Goal: Participate in discussion: Engage in conversation with other users on a specific topic

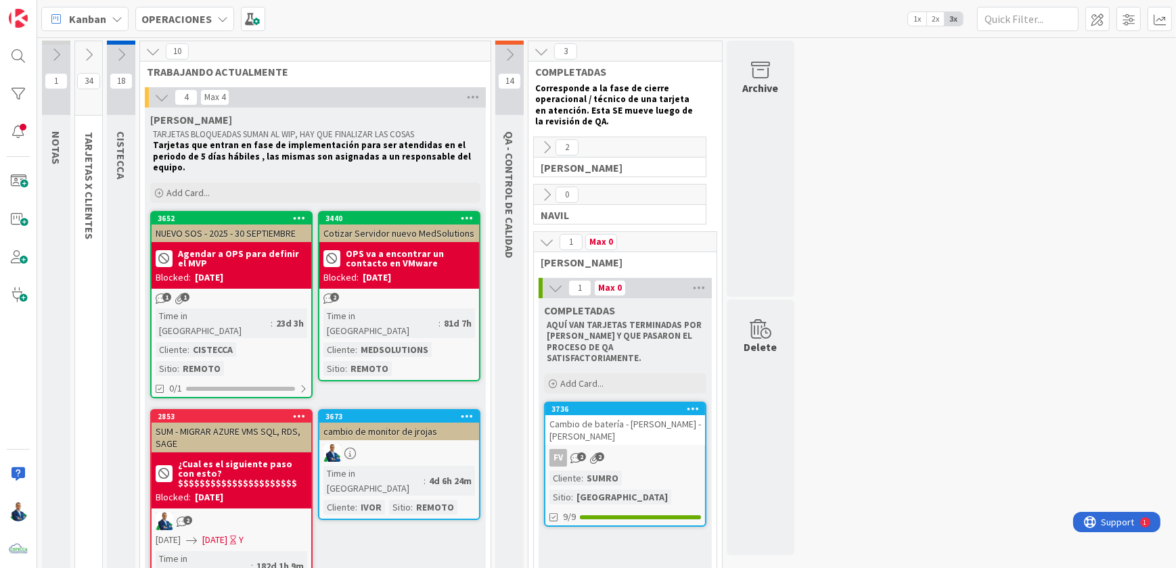
click at [513, 60] on icon at bounding box center [509, 54] width 15 height 15
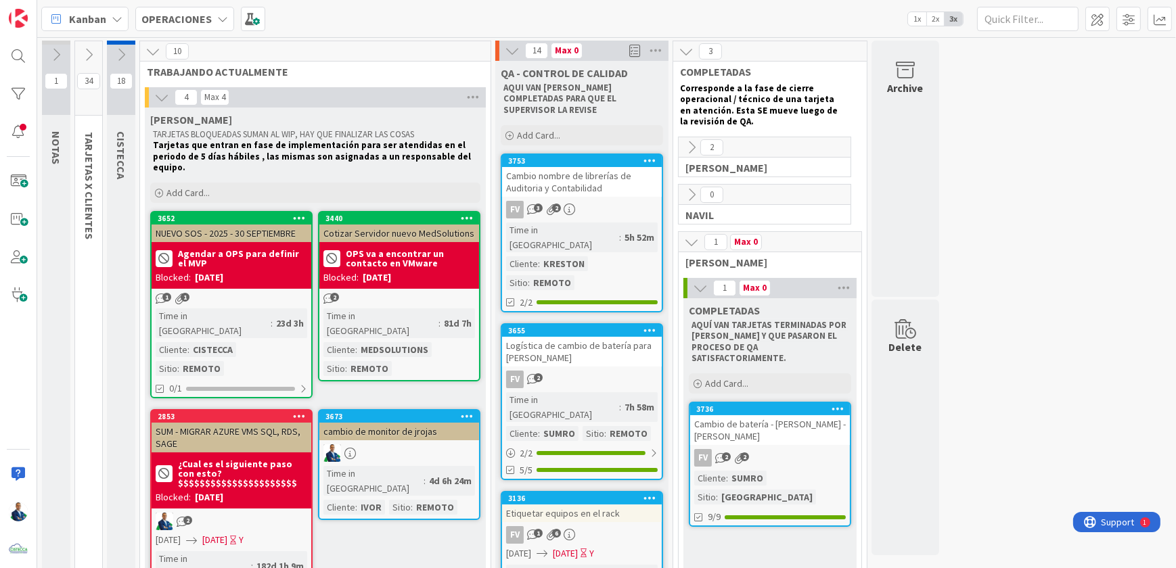
click at [606, 182] on div "Cambio nombre de librerías de Auditoria y Contabilidad" at bounding box center [582, 182] width 160 height 30
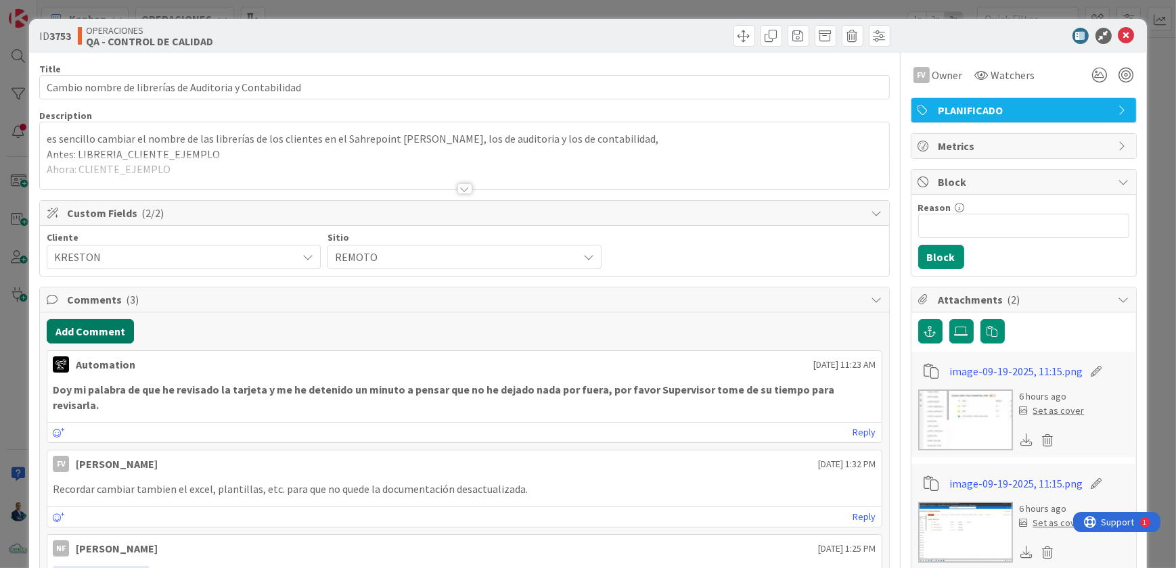
click at [99, 338] on button "Add Comment" at bounding box center [90, 331] width 87 height 24
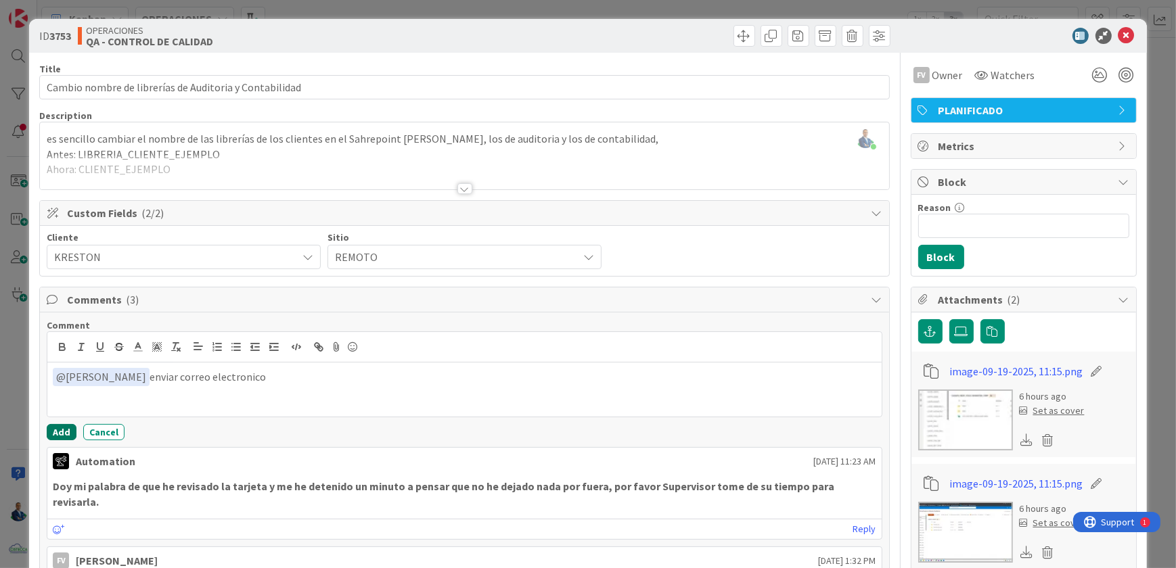
click at [56, 433] on button "Add" at bounding box center [62, 432] width 30 height 16
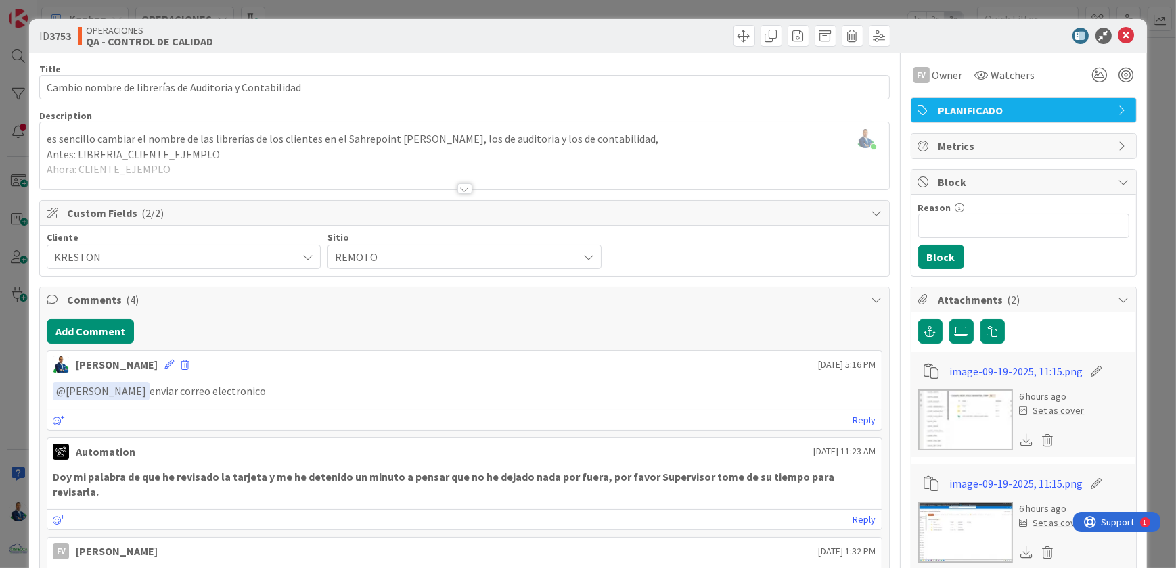
click at [164, 368] on icon at bounding box center [168, 364] width 9 height 9
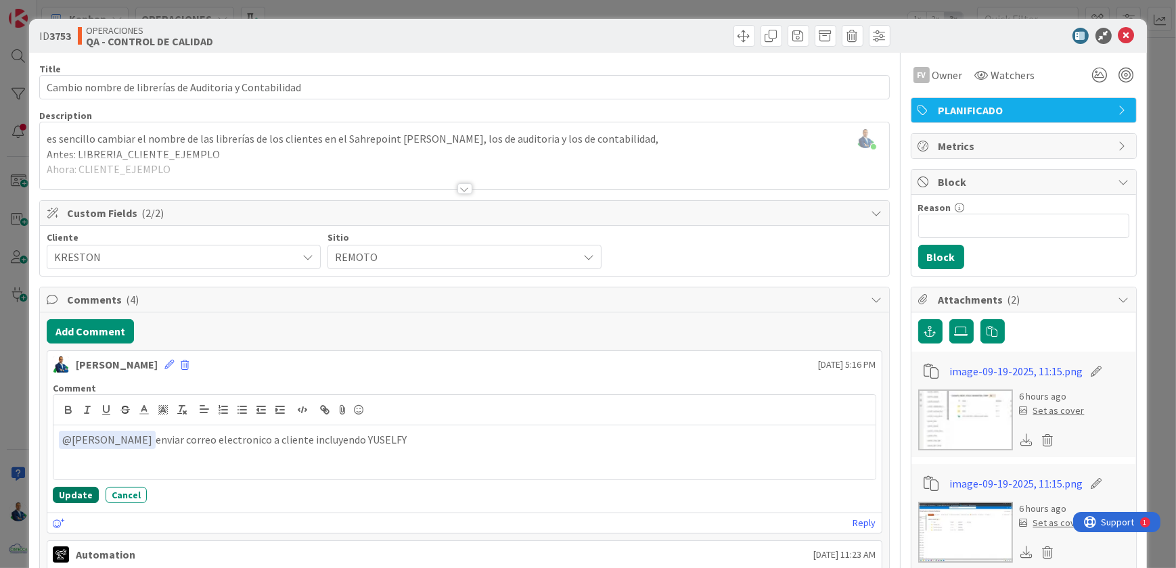
click at [75, 491] on button "Update" at bounding box center [76, 495] width 46 height 16
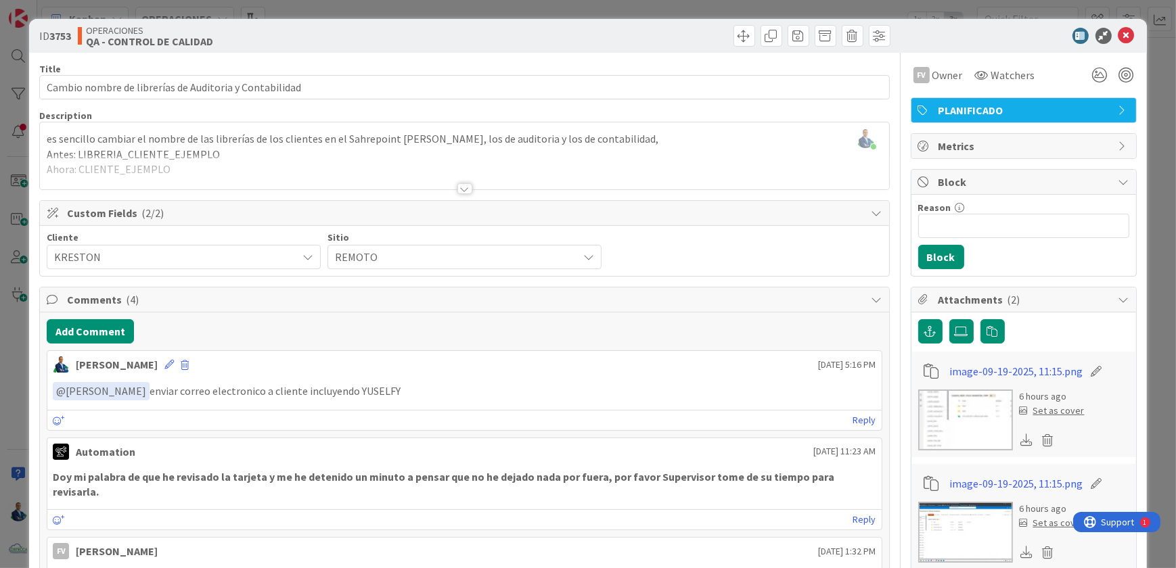
click at [1151, 132] on div "ID 3753 OPERACIONES QA - CONTROL DE CALIDAD Title 55 / 128 Cambio nombre de lib…" at bounding box center [588, 284] width 1176 height 568
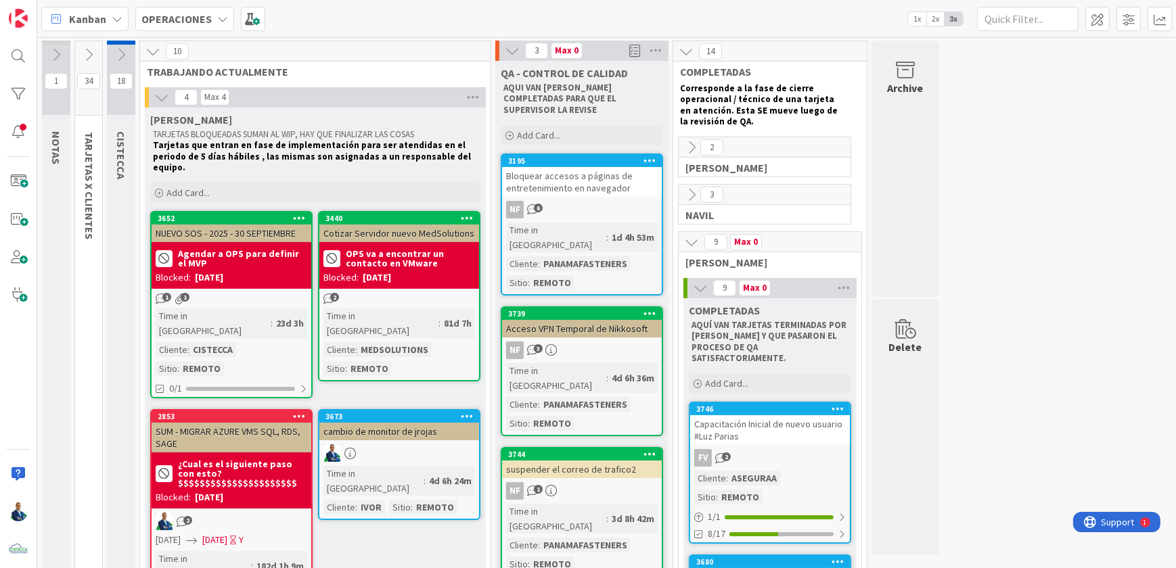
click at [601, 183] on div "Bloquear accesos a páginas de entretenimiento en navegador" at bounding box center [582, 182] width 160 height 30
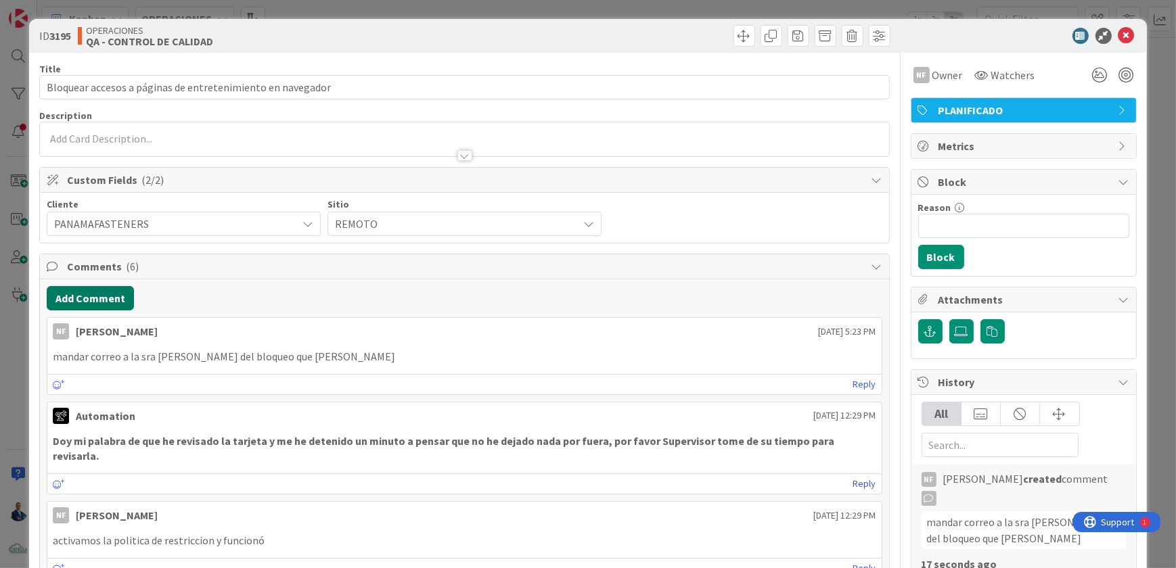
click at [81, 305] on button "Add Comment" at bounding box center [90, 298] width 87 height 24
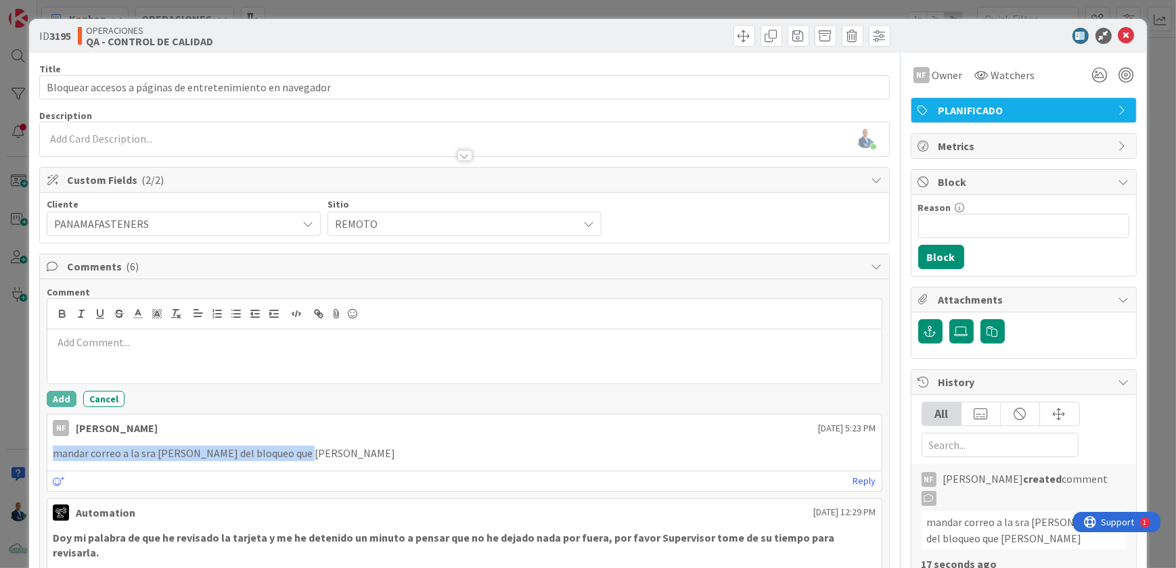
drag, startPoint x: 294, startPoint y: 457, endPoint x: 51, endPoint y: 461, distance: 243.6
click at [51, 461] on div "mandar correo a la sra [PERSON_NAME] del bloqueo que [PERSON_NAME]" at bounding box center [463, 453] width 833 height 26
copy p "mandar correo a la sra [PERSON_NAME] del bloqueo que [PERSON_NAME]"
click at [133, 351] on div at bounding box center [463, 356] width 833 height 54
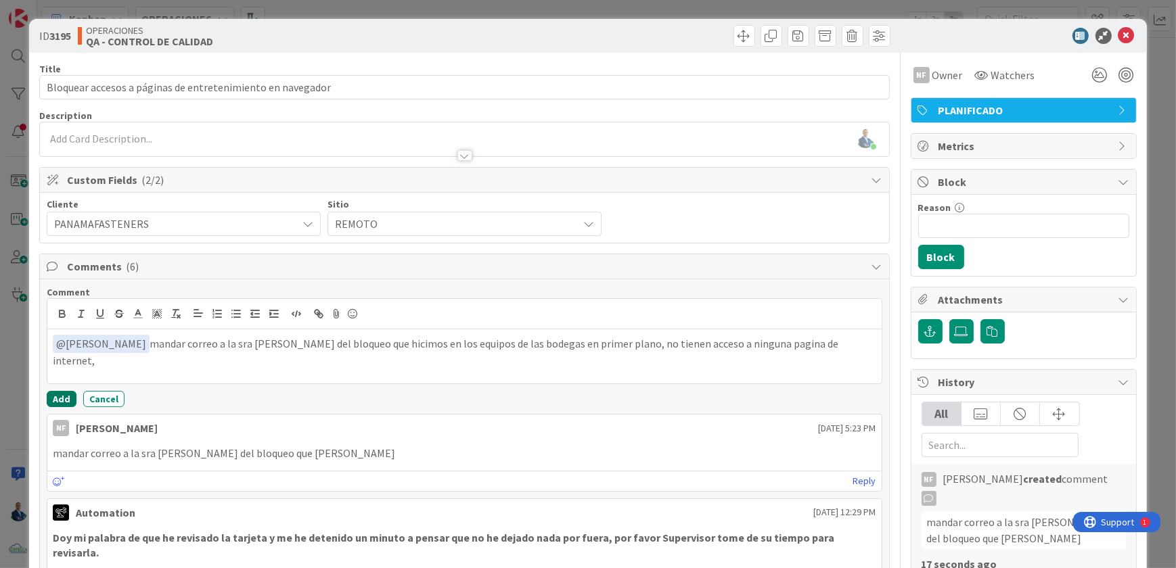
click at [55, 398] on button "Add" at bounding box center [62, 399] width 30 height 16
